Goal: Find specific page/section: Find specific page/section

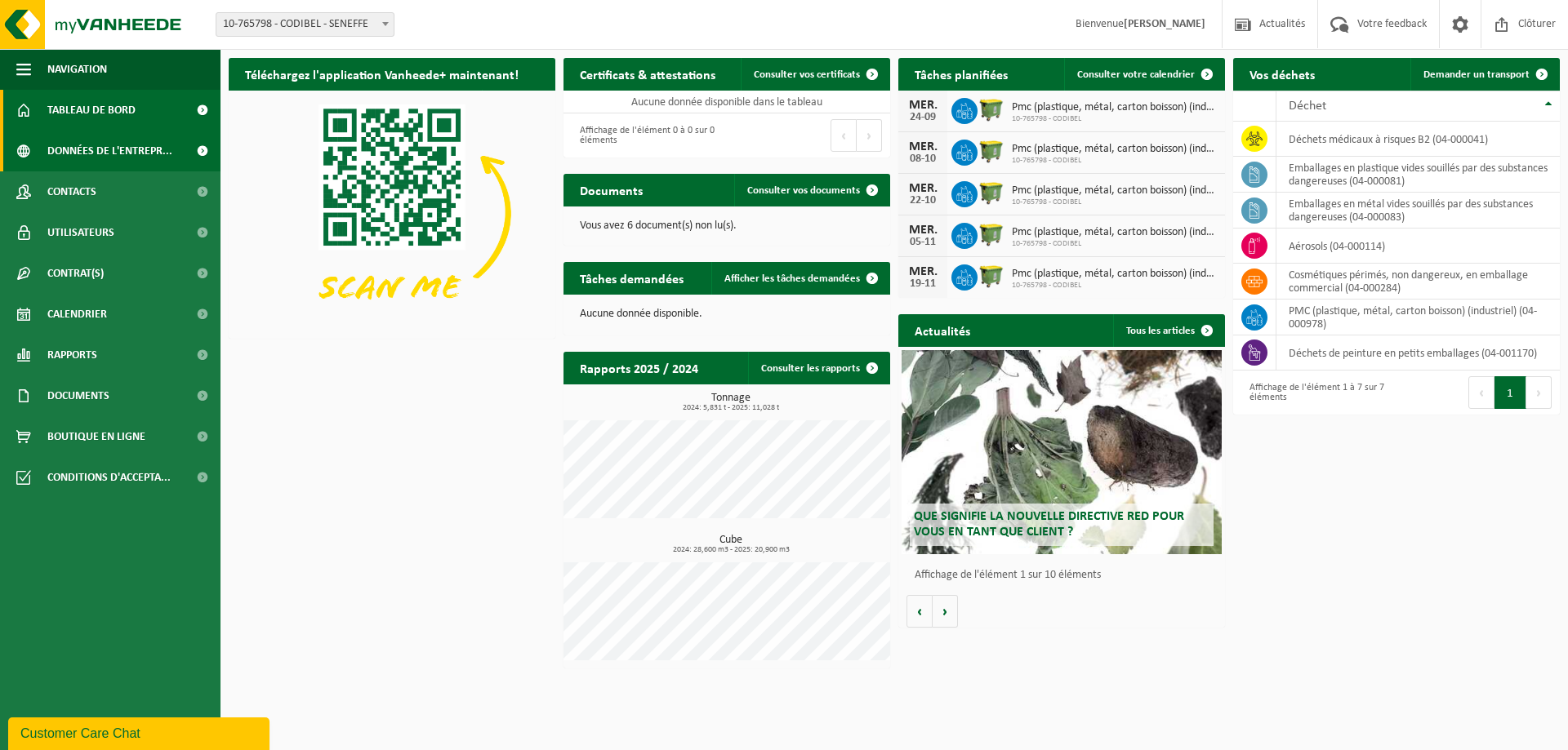
click at [101, 155] on span "Données de l'entrepr..." at bounding box center [110, 151] width 125 height 41
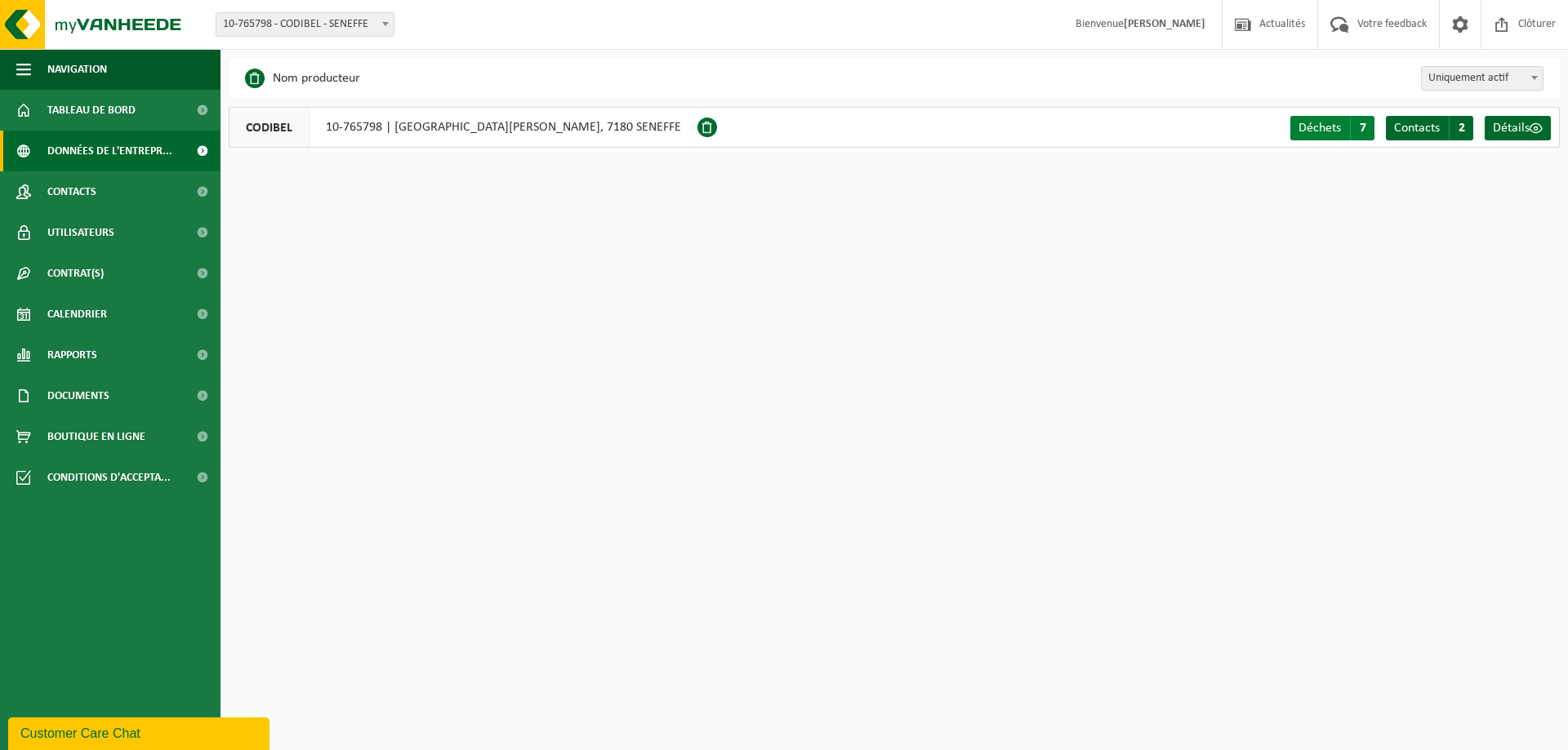
click at [1305, 133] on span "Déchets" at bounding box center [1320, 128] width 43 height 13
